Goal: Task Accomplishment & Management: Understand process/instructions

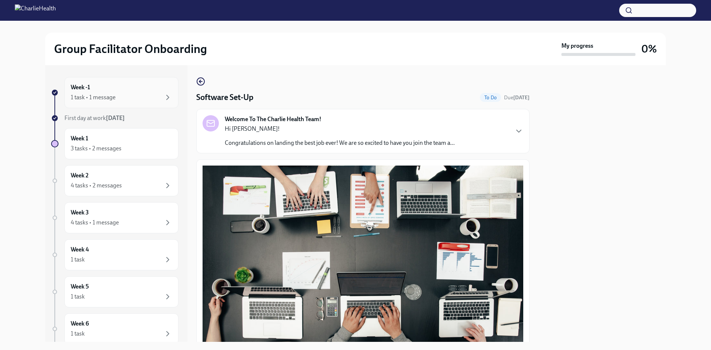
click at [106, 97] on div "1 task • 1 message" at bounding box center [93, 97] width 45 height 8
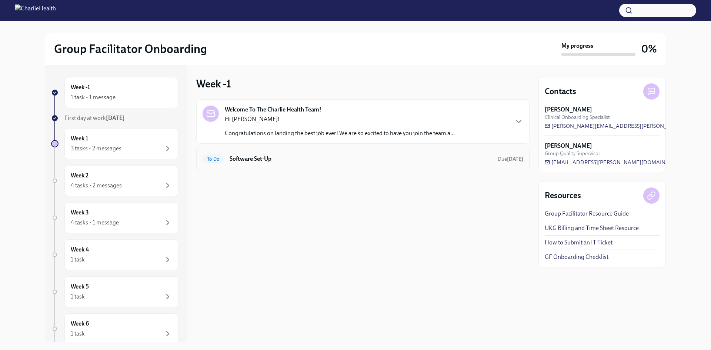
click at [262, 162] on h6 "Software Set-Up" at bounding box center [360, 159] width 262 height 8
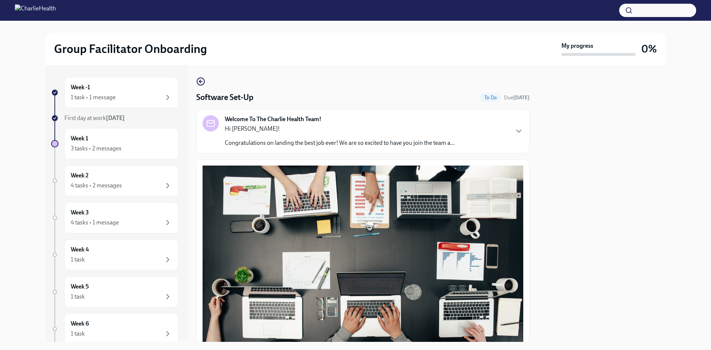
scroll to position [197, 0]
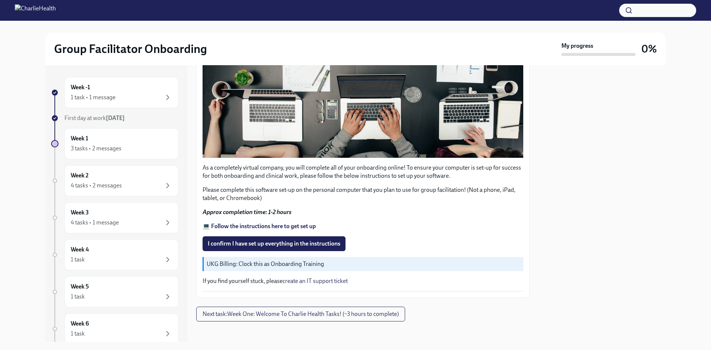
click at [269, 223] on strong "💻 Follow the instructions here to get set up" at bounding box center [258, 225] width 113 height 7
click at [253, 240] on span "I confirm I have set up everything in the instructions" at bounding box center [274, 243] width 132 height 7
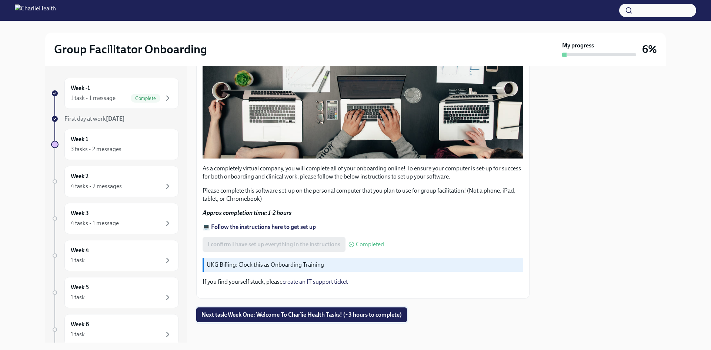
click at [321, 311] on span "Next task : Week One: Welcome To Charlie Health Tasks! (~3 hours to complete)" at bounding box center [301, 314] width 200 height 7
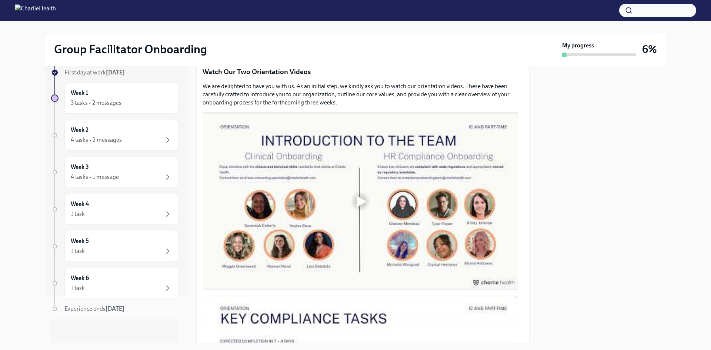
scroll to position [349, 0]
click at [363, 195] on div at bounding box center [361, 201] width 10 height 12
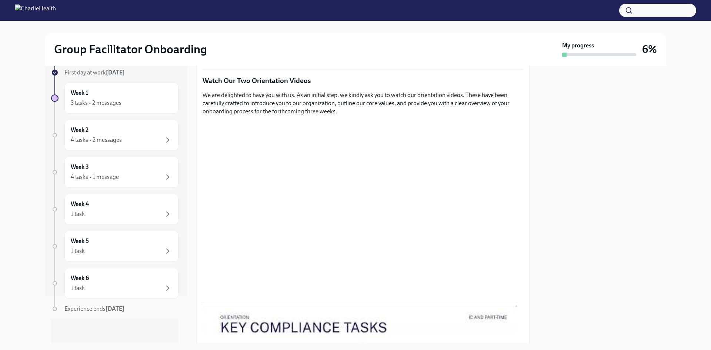
scroll to position [341, 0]
click at [535, 252] on div "Week -1 1 task • 1 message Complete First day at work [DATE] Week 1 3 tasks • 2…" at bounding box center [355, 204] width 620 height 276
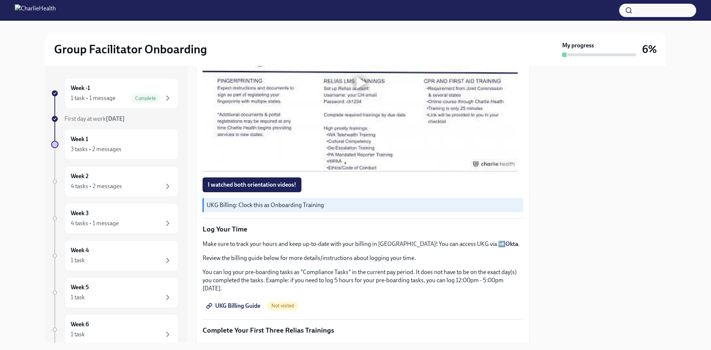
scroll to position [528, 0]
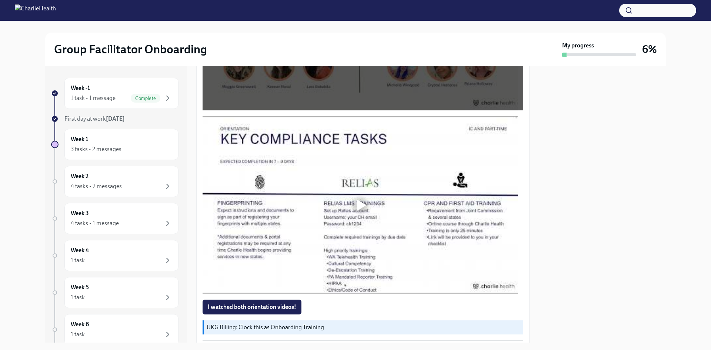
click at [356, 199] on div at bounding box center [360, 205] width 24 height 24
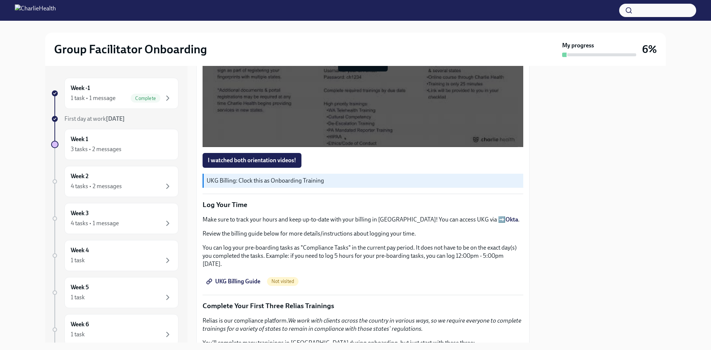
scroll to position [675, 0]
click at [285, 156] on span "I watched both orientation videos!" at bounding box center [252, 159] width 88 height 7
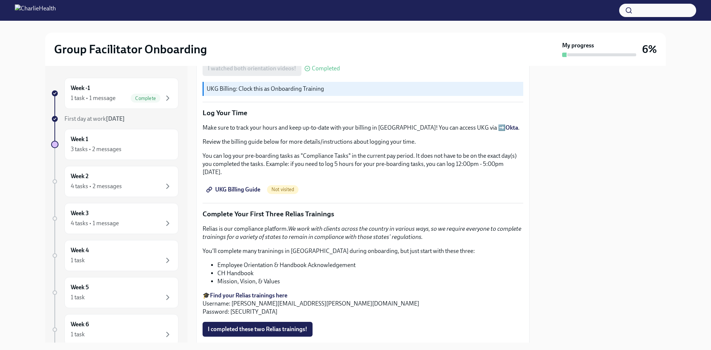
scroll to position [767, 0]
click at [243, 187] on span "UKG Billing Guide" at bounding box center [234, 188] width 53 height 7
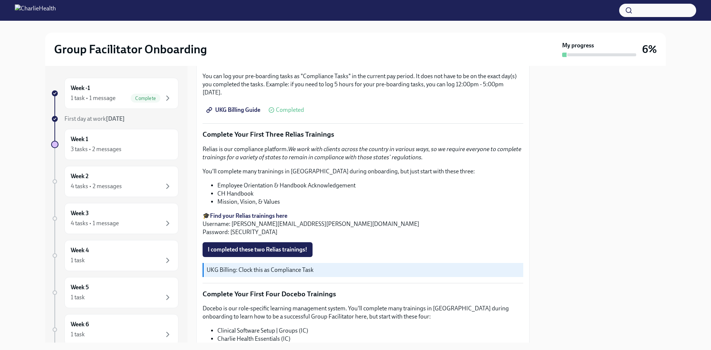
scroll to position [846, 0]
